Goal: Check status

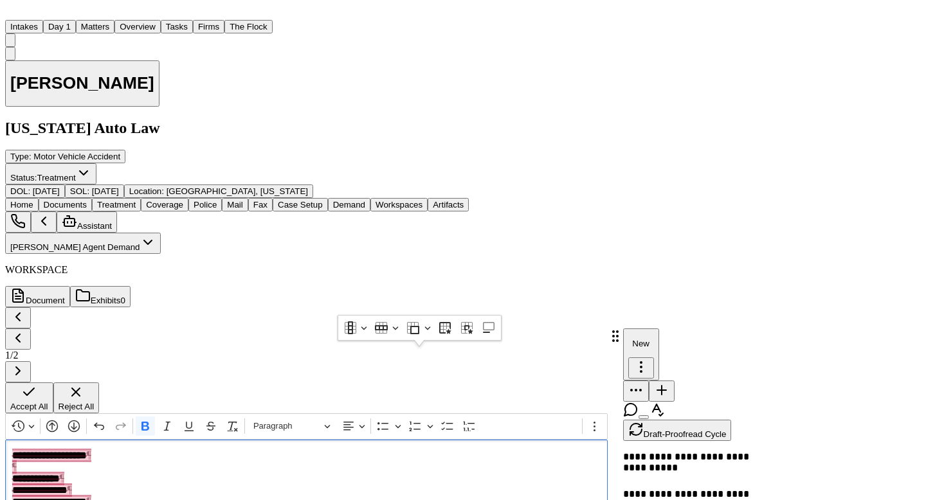
scroll to position [1822, 0]
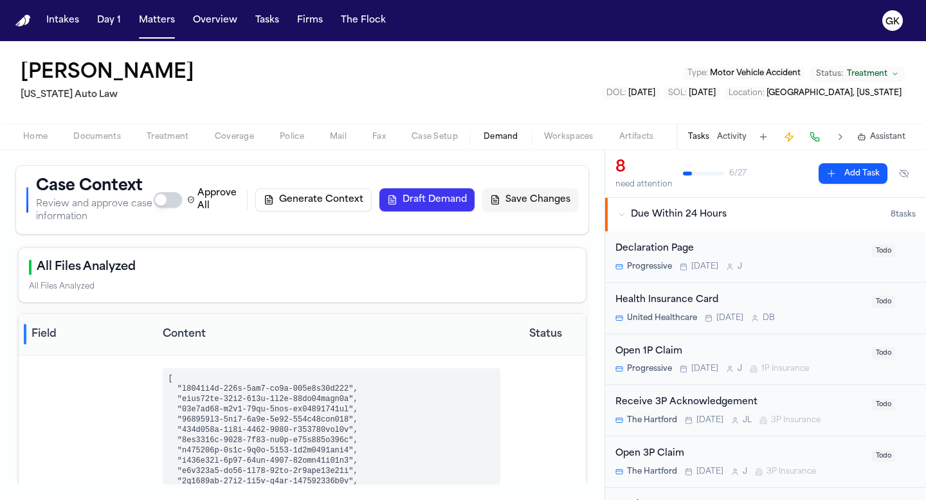
scroll to position [231, 0]
